Goal: Task Accomplishment & Management: Use online tool/utility

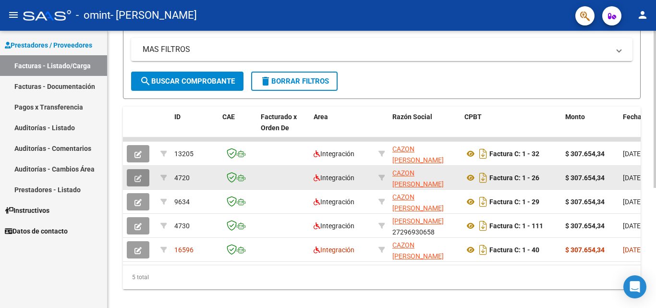
click at [139, 180] on icon "button" at bounding box center [137, 178] width 7 height 7
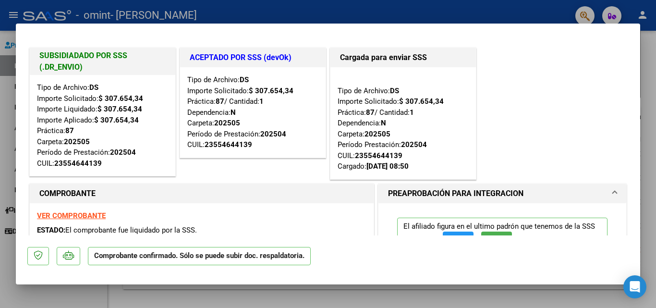
click at [0, 154] on div at bounding box center [328, 154] width 656 height 308
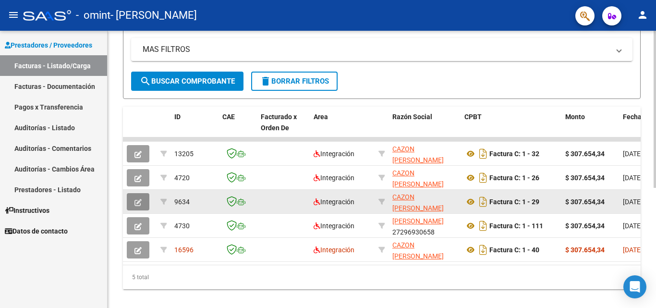
click at [134, 201] on button "button" at bounding box center [138, 201] width 23 height 17
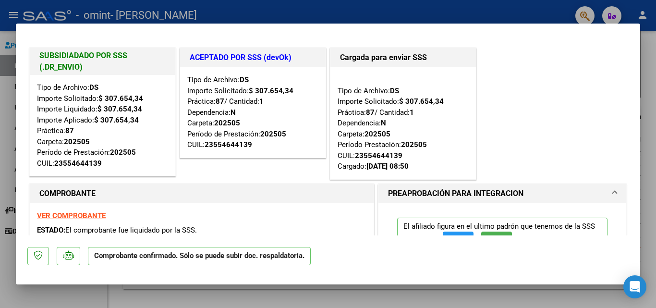
click at [0, 168] on div at bounding box center [328, 154] width 656 height 308
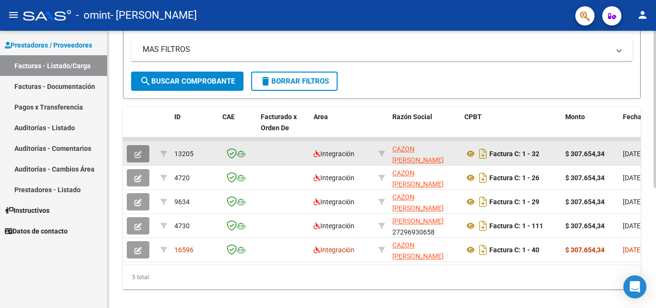
click at [135, 154] on icon "button" at bounding box center [137, 154] width 7 height 7
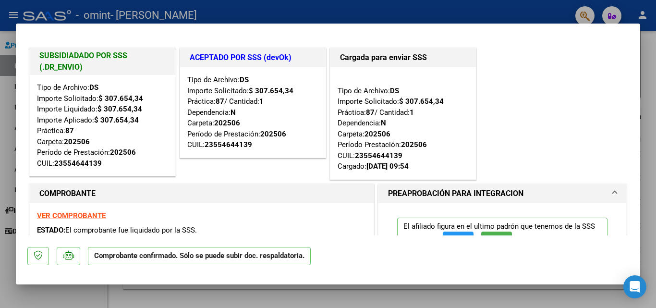
click at [0, 138] on div at bounding box center [328, 154] width 656 height 308
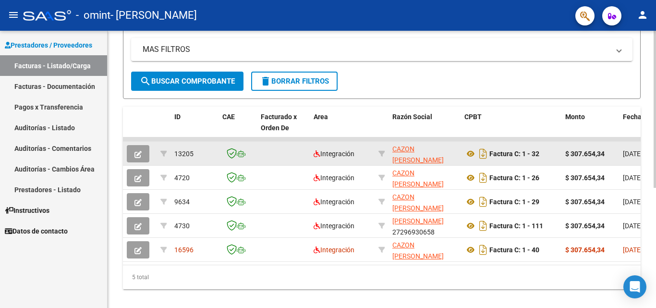
click at [138, 157] on icon "button" at bounding box center [137, 154] width 7 height 7
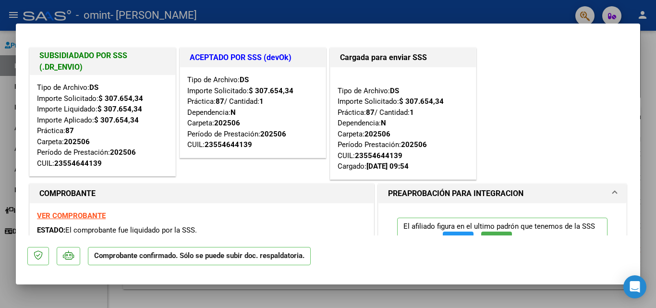
click at [0, 157] on div at bounding box center [328, 154] width 656 height 308
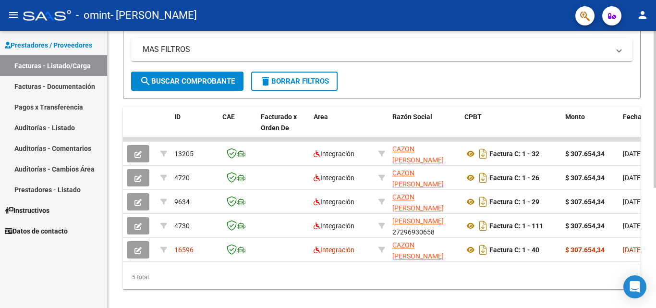
drag, startPoint x: 211, startPoint y: 273, endPoint x: 359, endPoint y: 269, distance: 147.4
click at [395, 274] on div "5 total" at bounding box center [381, 277] width 517 height 24
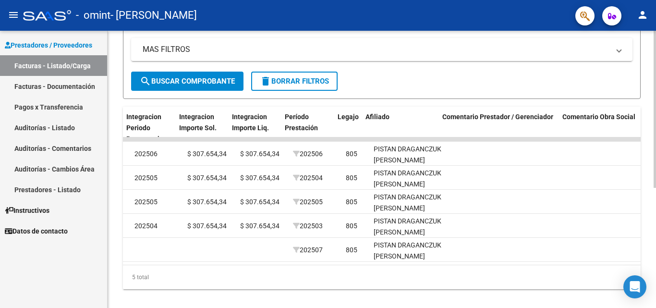
scroll to position [0, 1506]
